Goal: Information Seeking & Learning: Learn about a topic

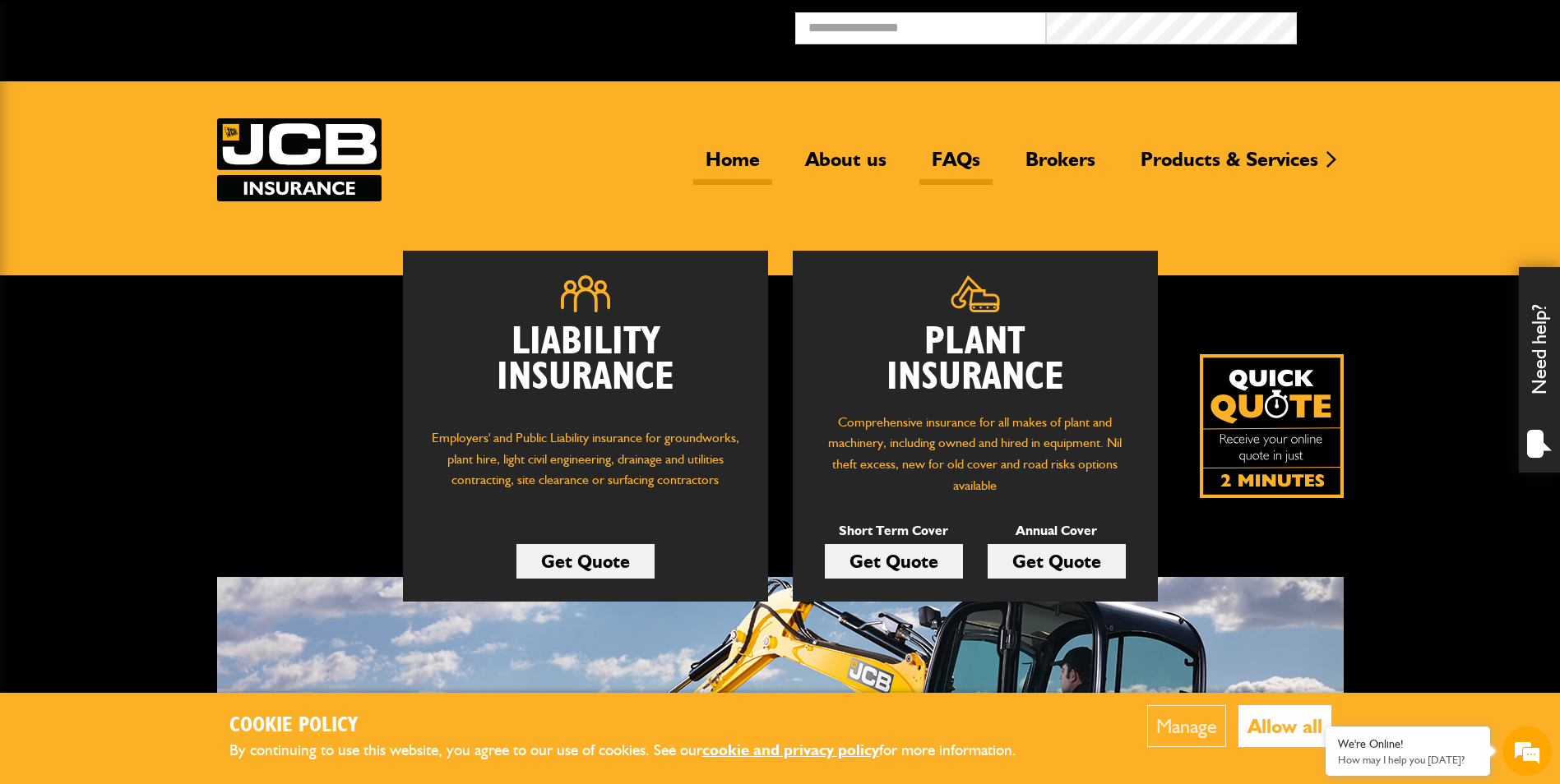
click at [936, 162] on link "FAQs" at bounding box center [955, 166] width 73 height 38
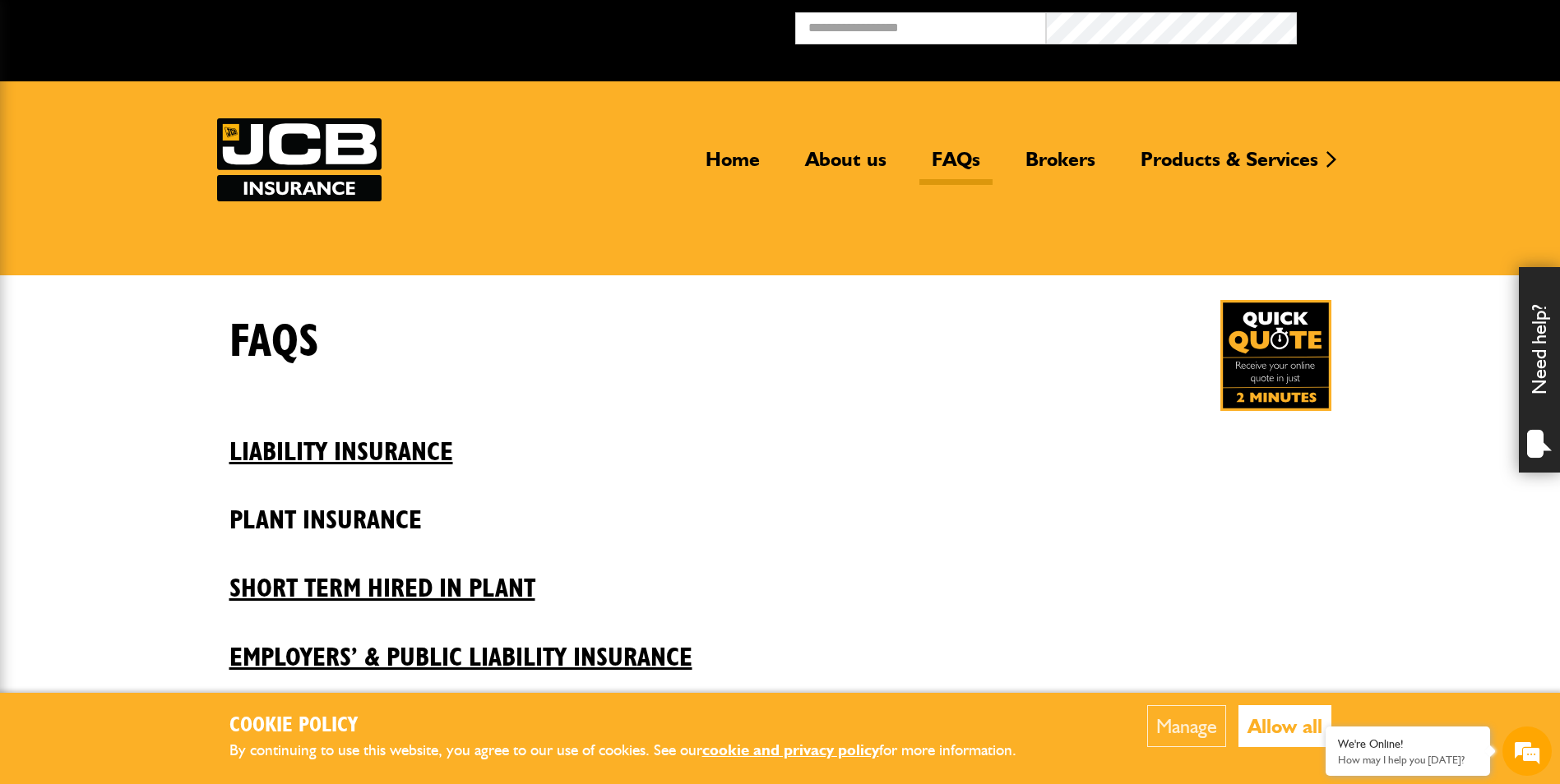
click at [362, 516] on h2 "Plant insurance" at bounding box center [780, 508] width 1101 height 56
